Goal: Information Seeking & Learning: Compare options

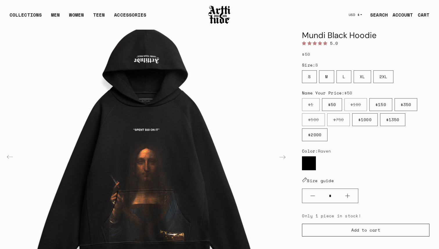
scroll to position [53, 0]
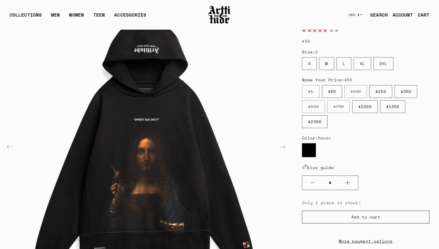
scroll to position [79, 0]
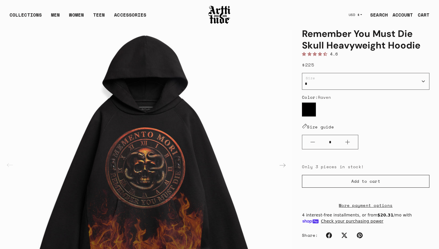
scroll to position [39, 0]
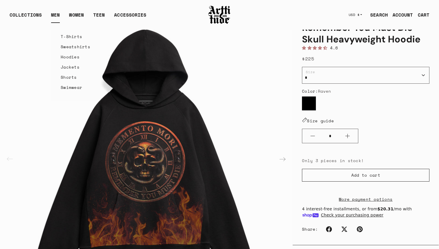
click at [67, 36] on link "T-Shirts" at bounding box center [76, 36] width 30 height 10
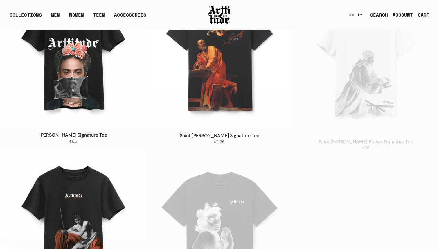
scroll to position [284, 0]
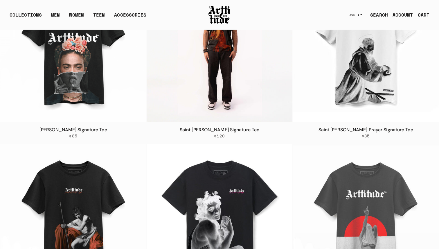
click at [239, 89] on img at bounding box center [220, 49] width 146 height 146
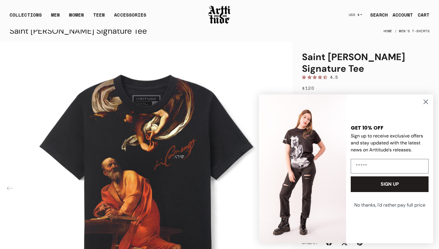
scroll to position [10, 0]
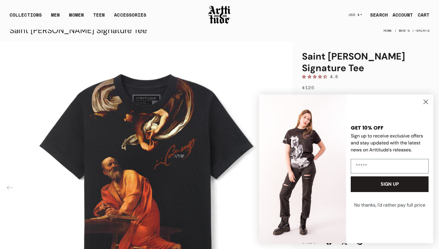
click at [428, 100] on icon "Close dialog" at bounding box center [426, 102] width 4 height 4
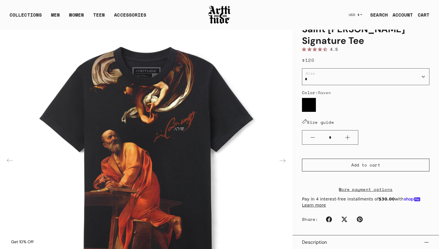
scroll to position [37, 0]
